Goal: Find specific page/section: Find specific page/section

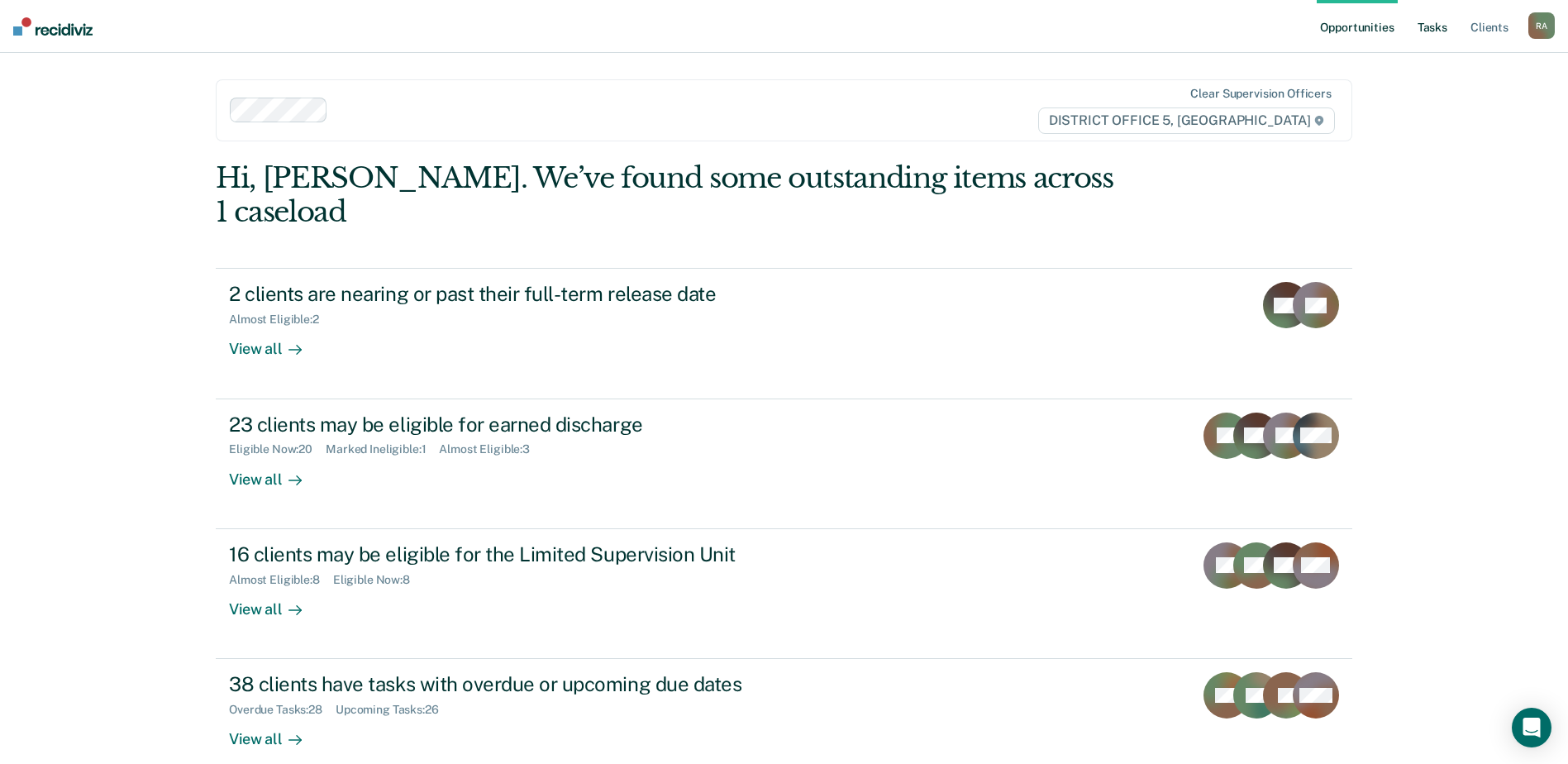
click at [1427, 25] on link "Tasks" at bounding box center [1433, 26] width 36 height 53
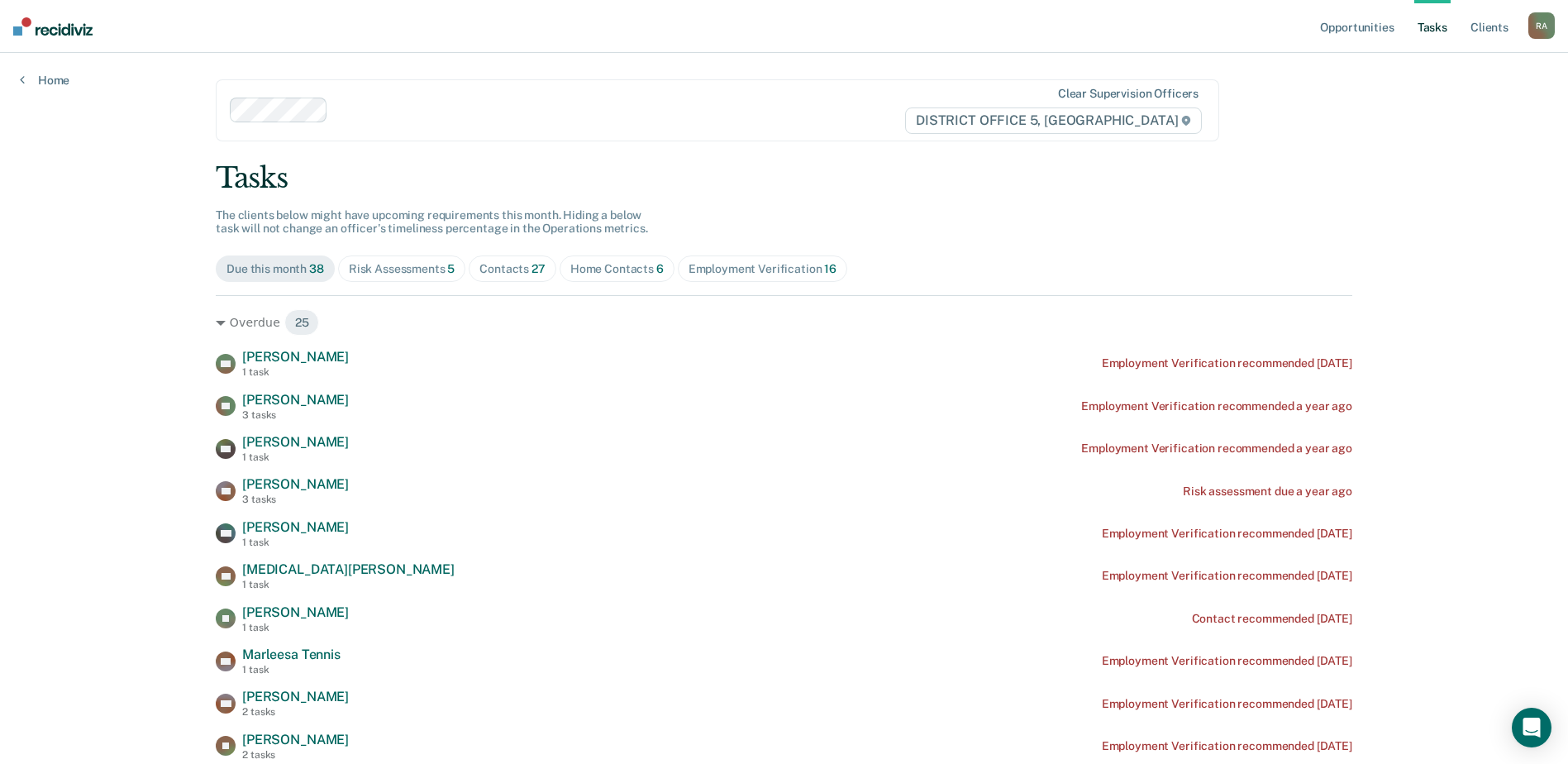
click at [609, 264] on div "Home Contacts 6" at bounding box center [617, 269] width 94 height 14
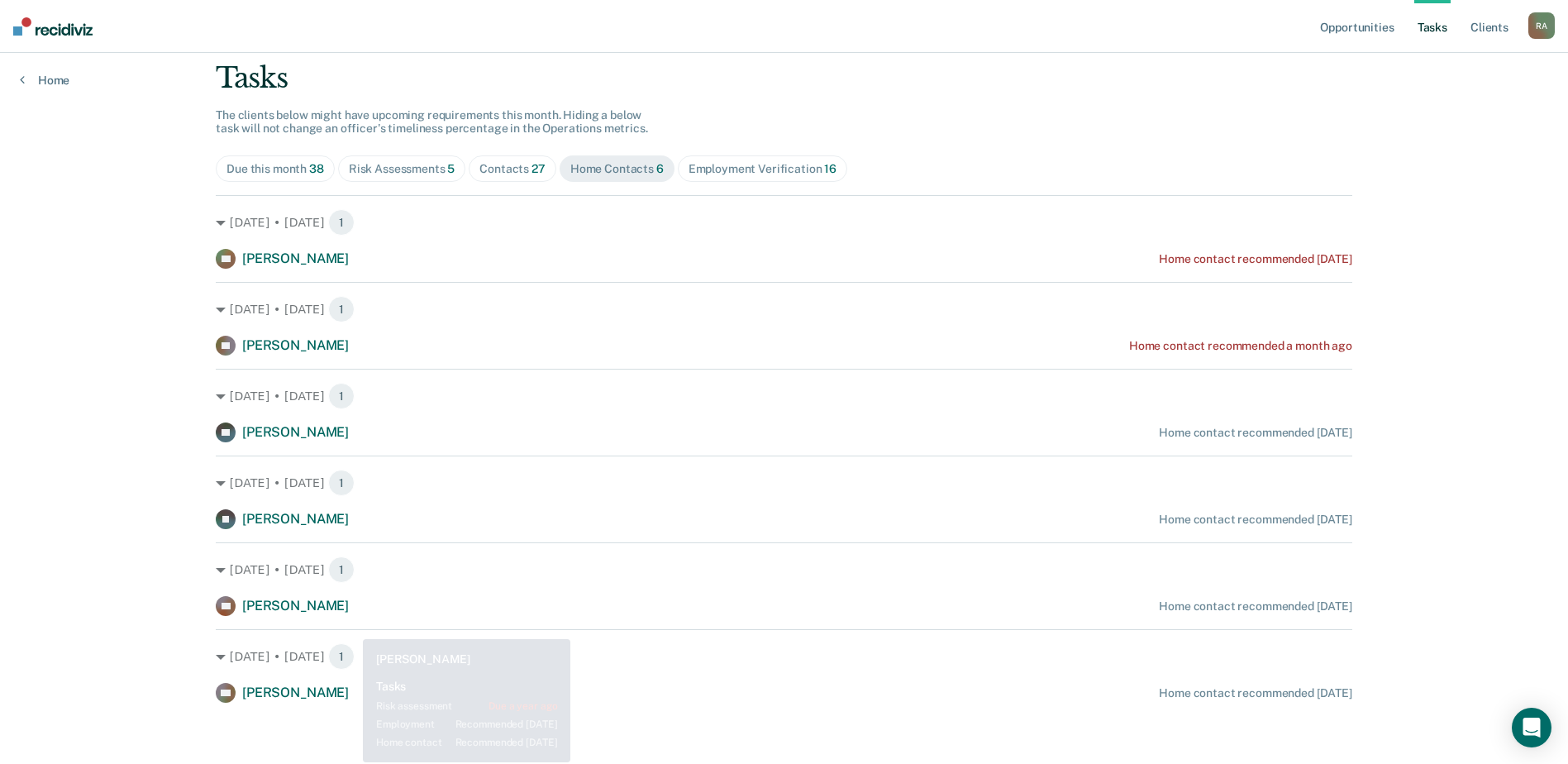
scroll to position [105, 0]
